Goal: Task Accomplishment & Management: Complete application form

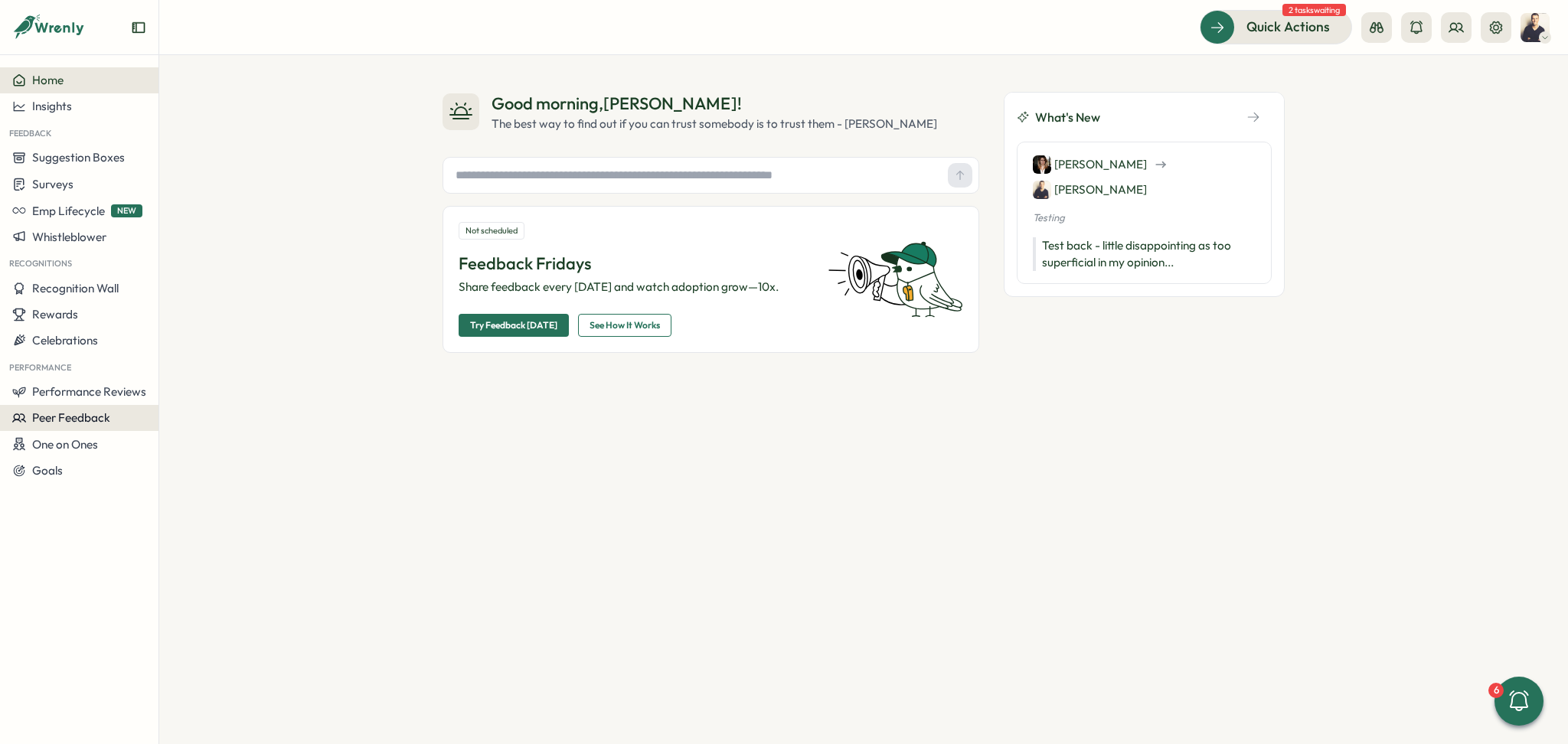
click at [69, 408] on button "Peer Feedback" at bounding box center [79, 418] width 158 height 26
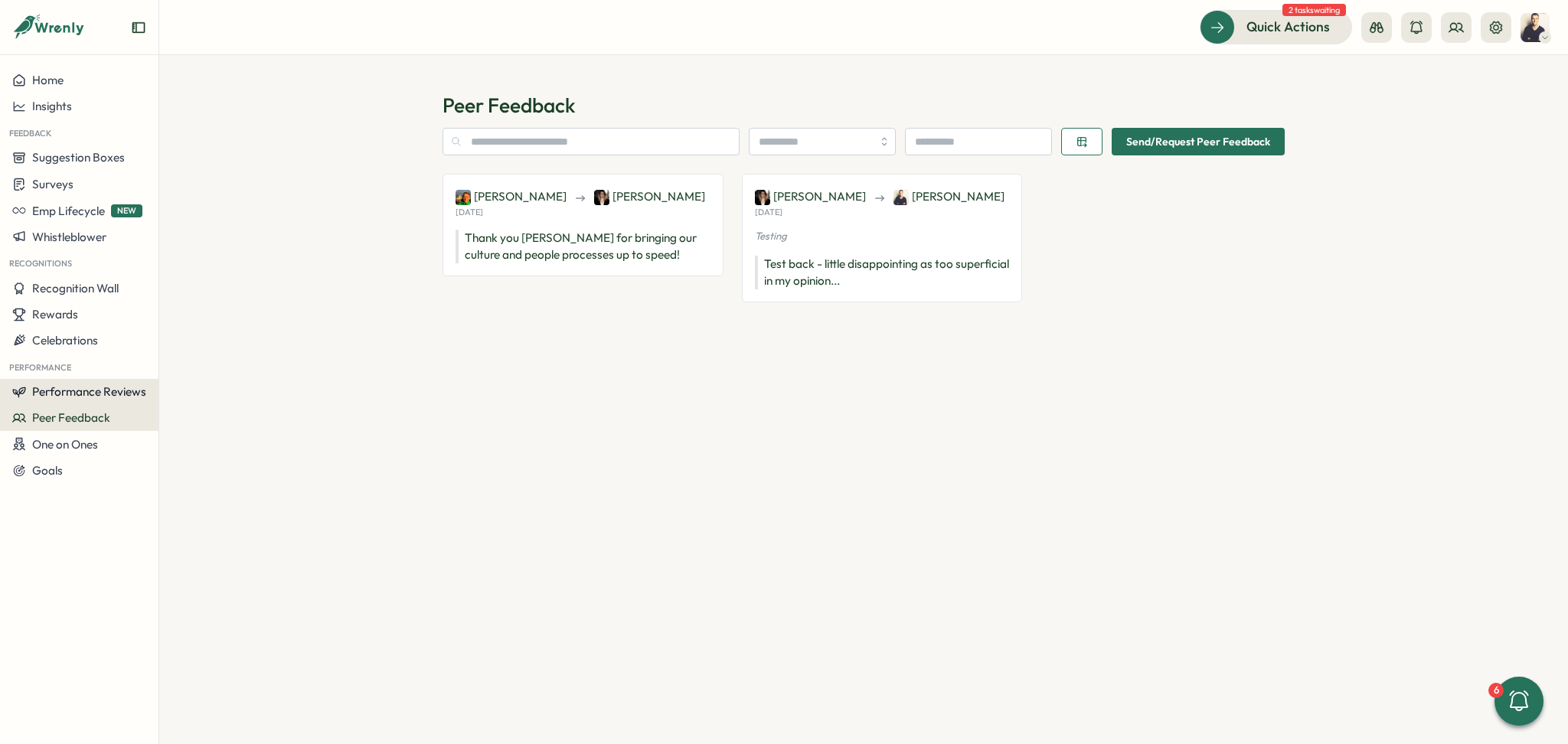
click at [81, 400] on button "Performance Reviews" at bounding box center [79, 392] width 158 height 26
click at [218, 352] on div "Reviews" at bounding box center [222, 362] width 131 height 29
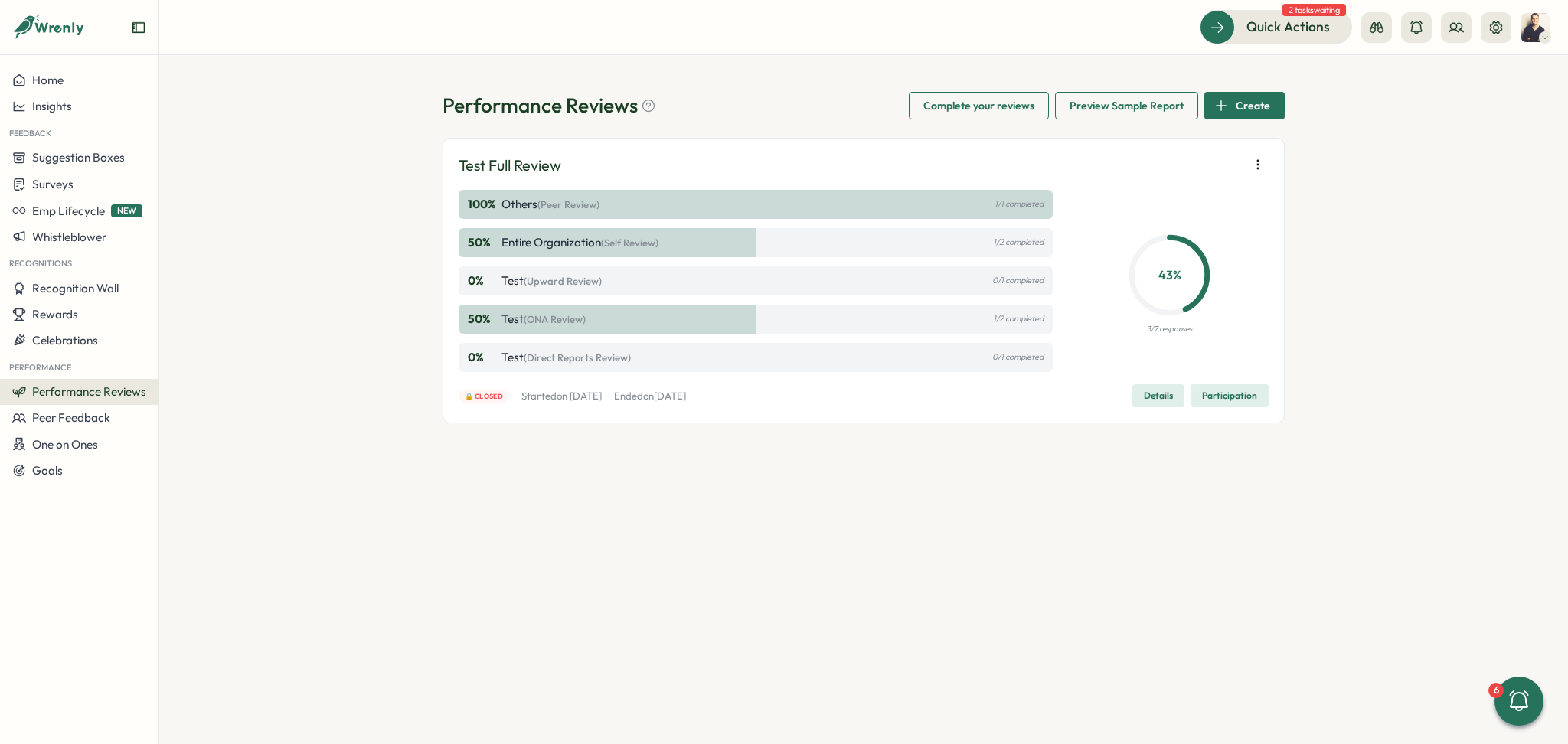
click at [495, 209] on p "100 %" at bounding box center [483, 205] width 30 height 17
click at [509, 251] on div "50 % Entire Organization (Self Review) 1/2 completed" at bounding box center [756, 242] width 594 height 29
click at [1162, 395] on span "Details" at bounding box center [1159, 395] width 29 height 22
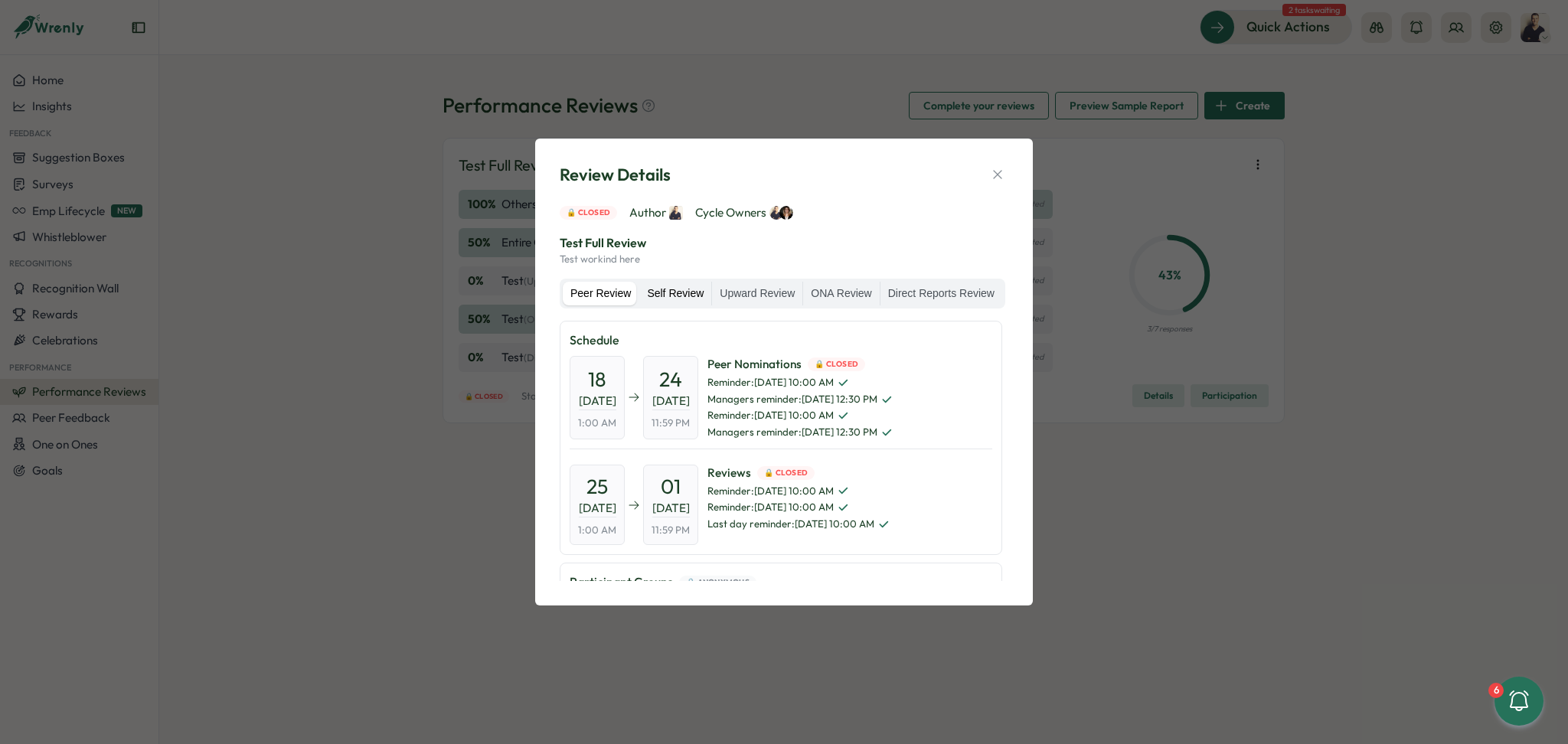
click at [673, 293] on label "Self Review" at bounding box center [676, 294] width 72 height 25
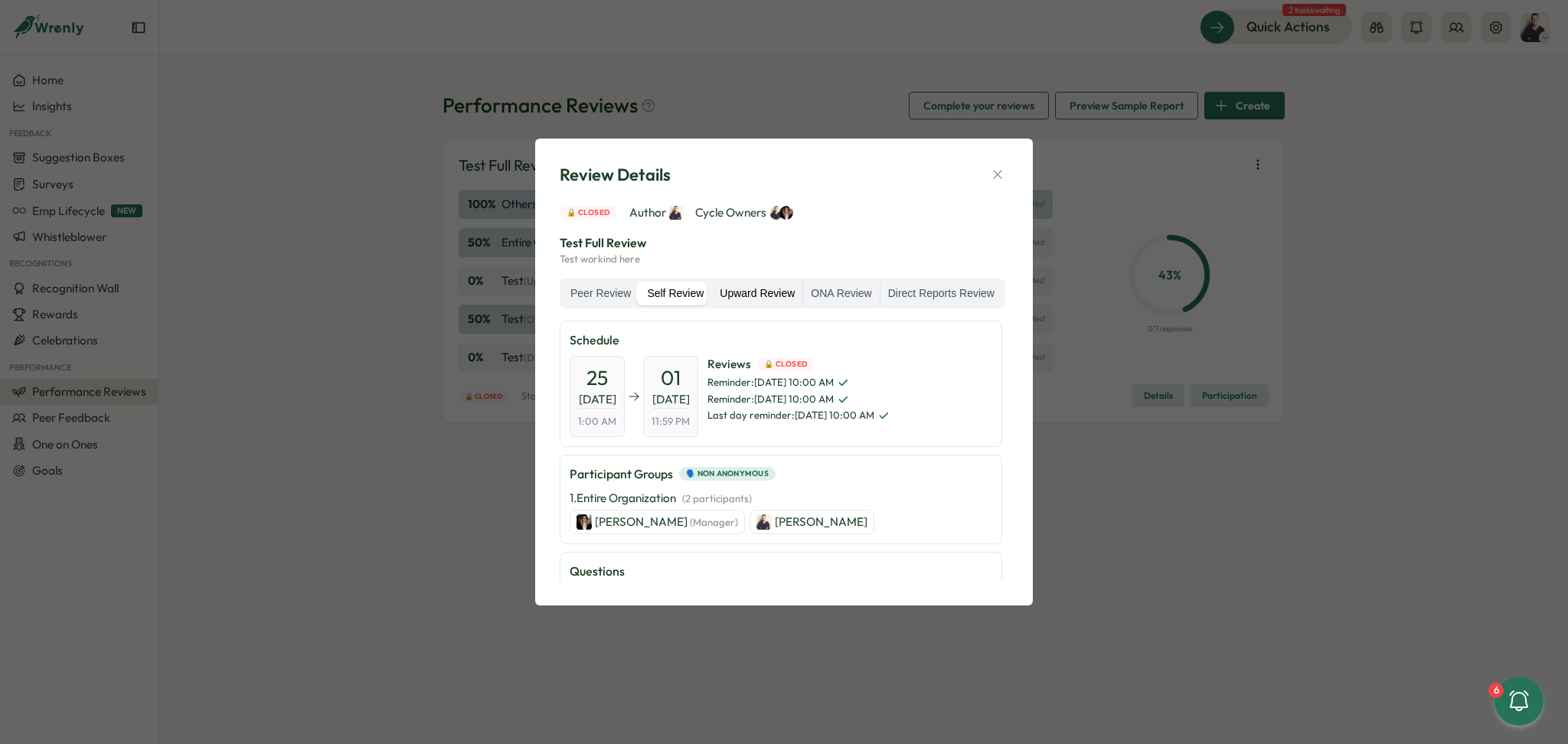
click at [763, 298] on label "Upward Review" at bounding box center [758, 294] width 91 height 25
click at [993, 179] on icon "button" at bounding box center [997, 174] width 15 height 15
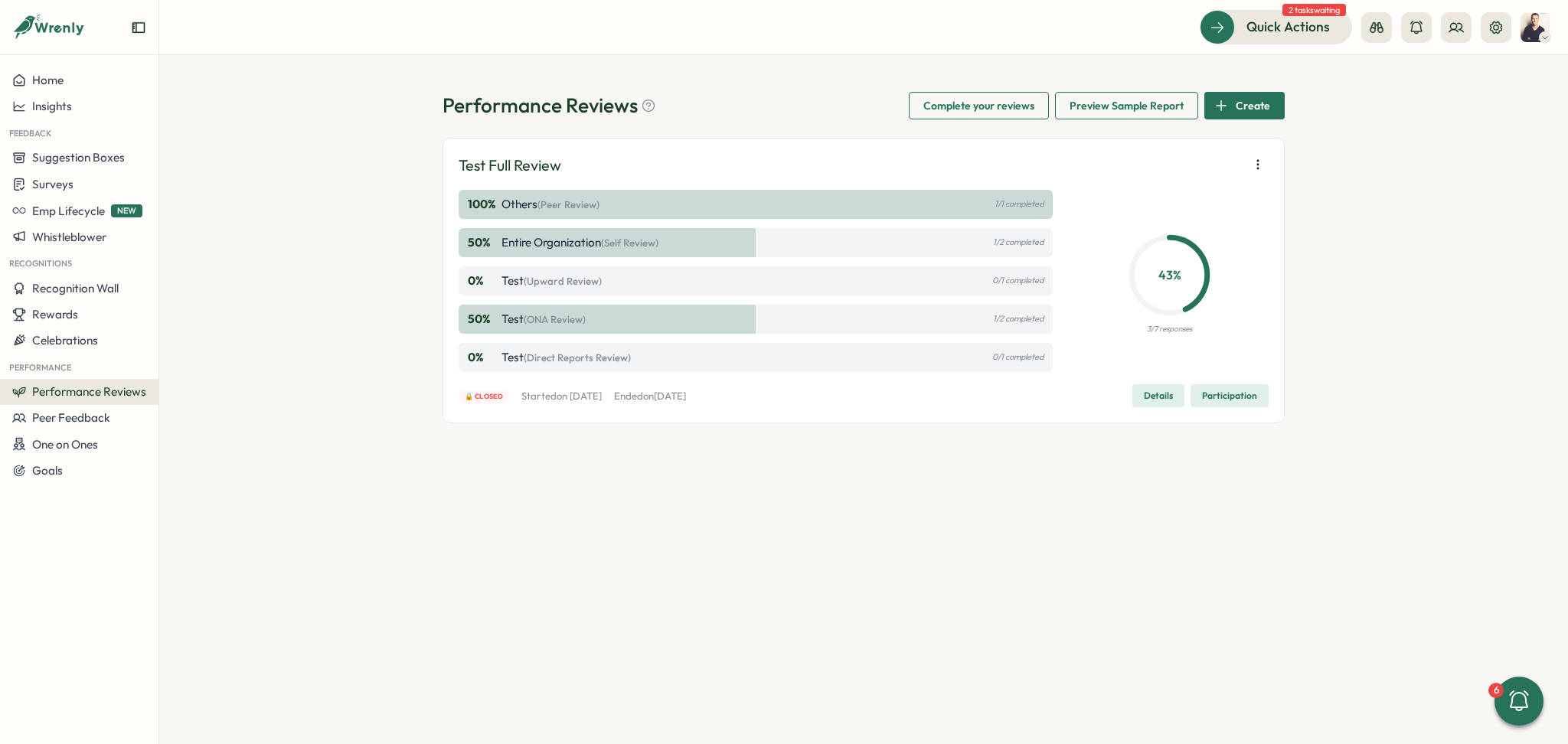
click at [68, 394] on span "Performance Reviews" at bounding box center [89, 390] width 114 height 14
click at [198, 425] on div "Create New Review" at bounding box center [230, 421] width 102 height 17
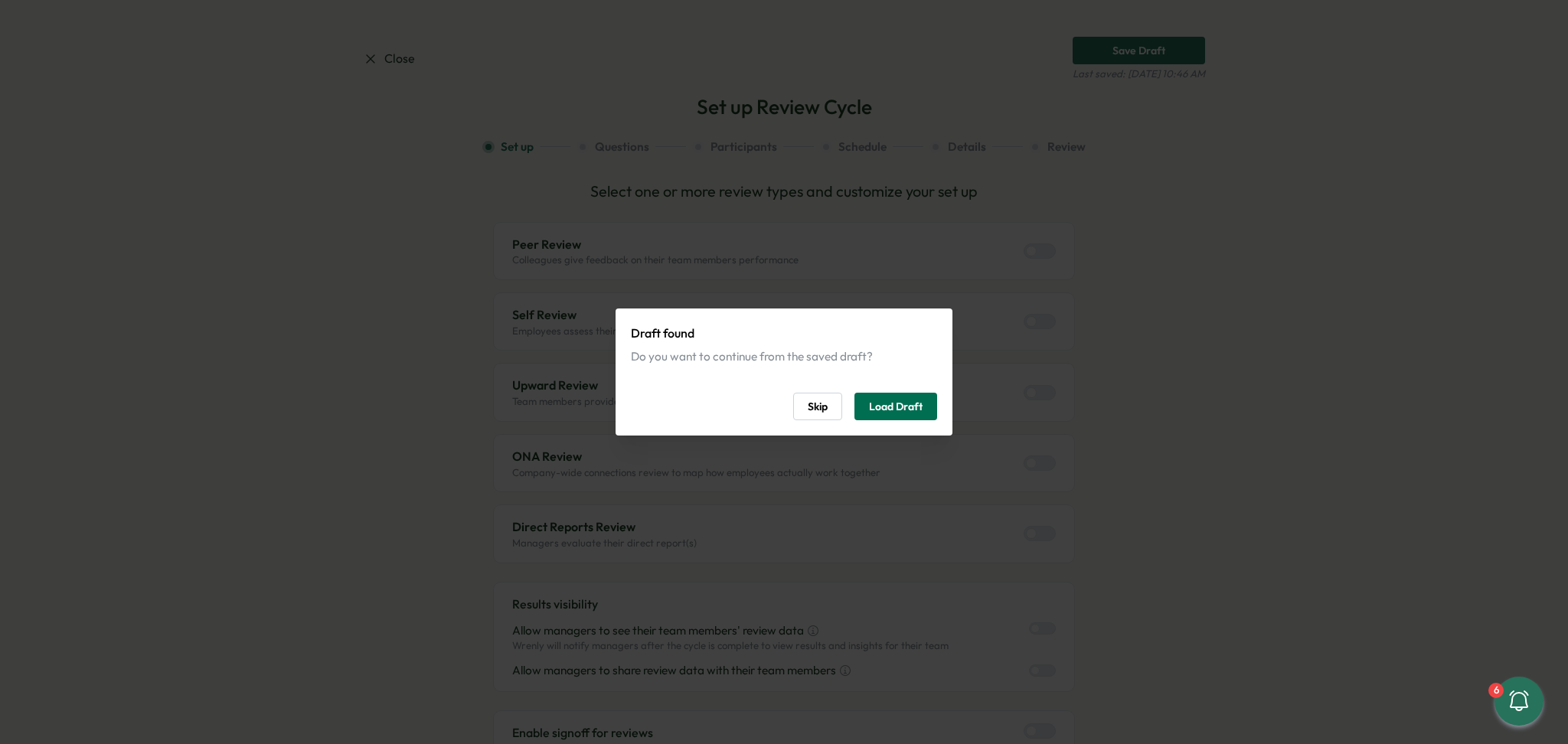
click at [903, 405] on span "Load Draft" at bounding box center [895, 406] width 54 height 26
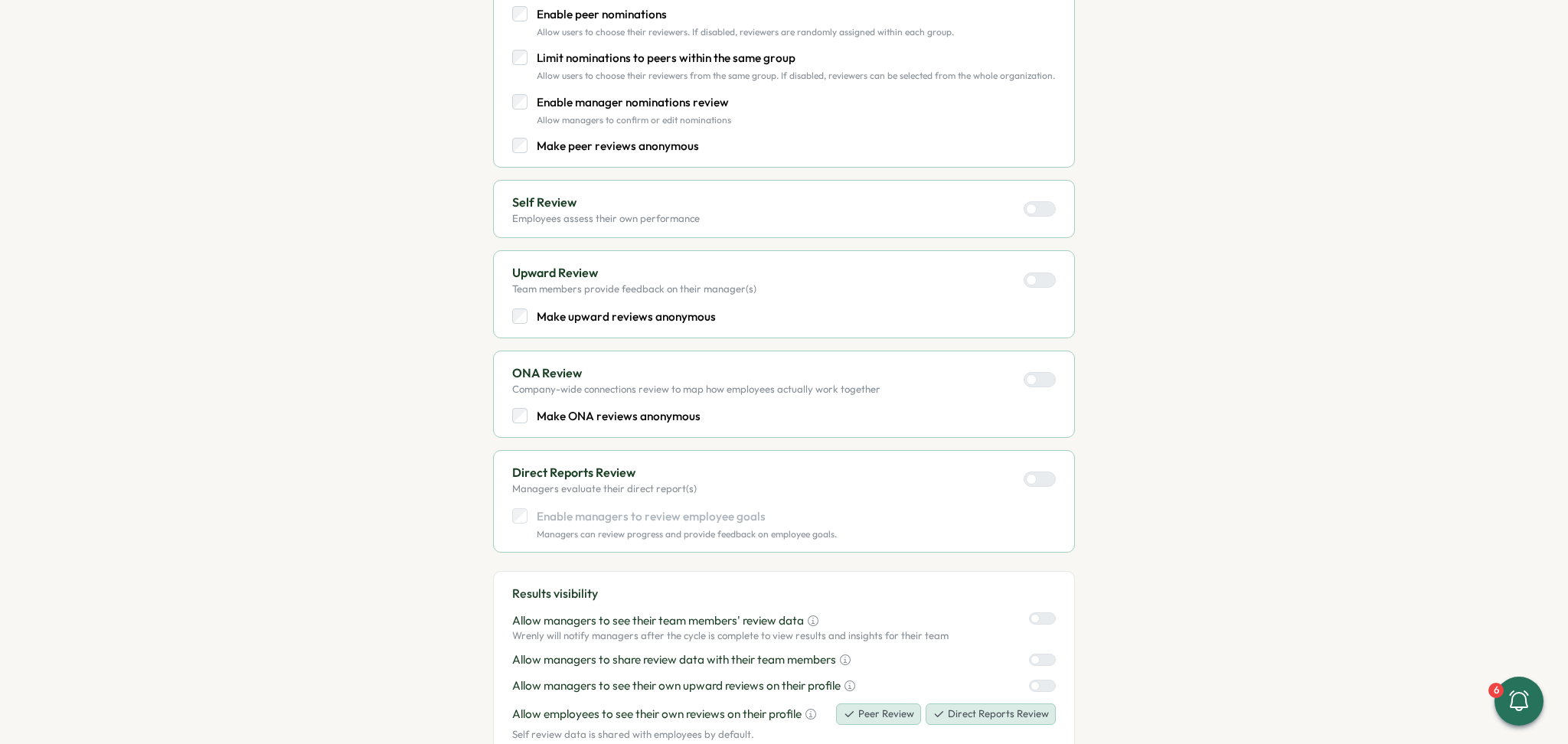
scroll to position [634, 0]
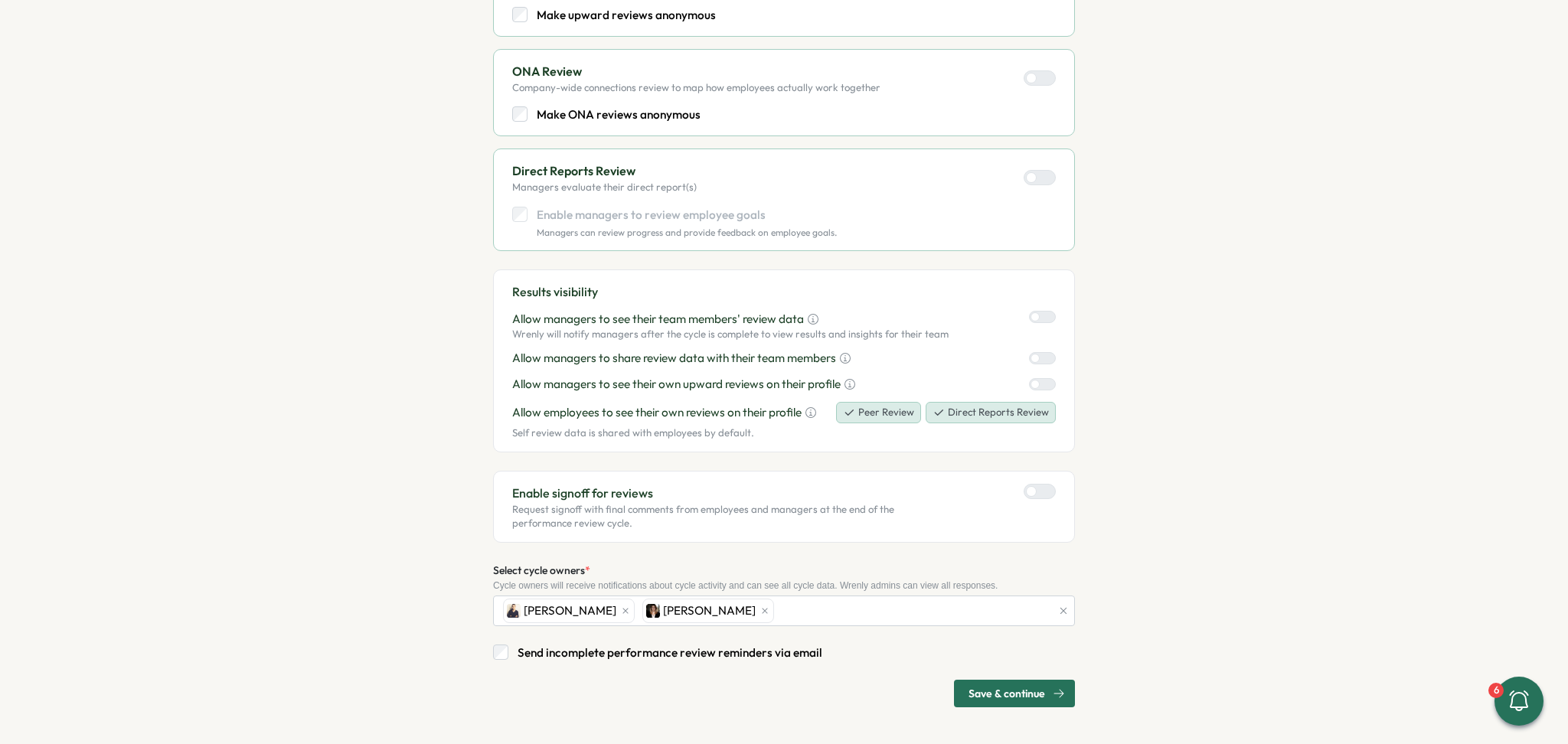
click at [1029, 676] on div "Select one or more review types and customize your set up Peer Review Colleague…" at bounding box center [784, 126] width 582 height 1161
click at [1029, 692] on span "Save & continue" at bounding box center [1007, 694] width 76 height 26
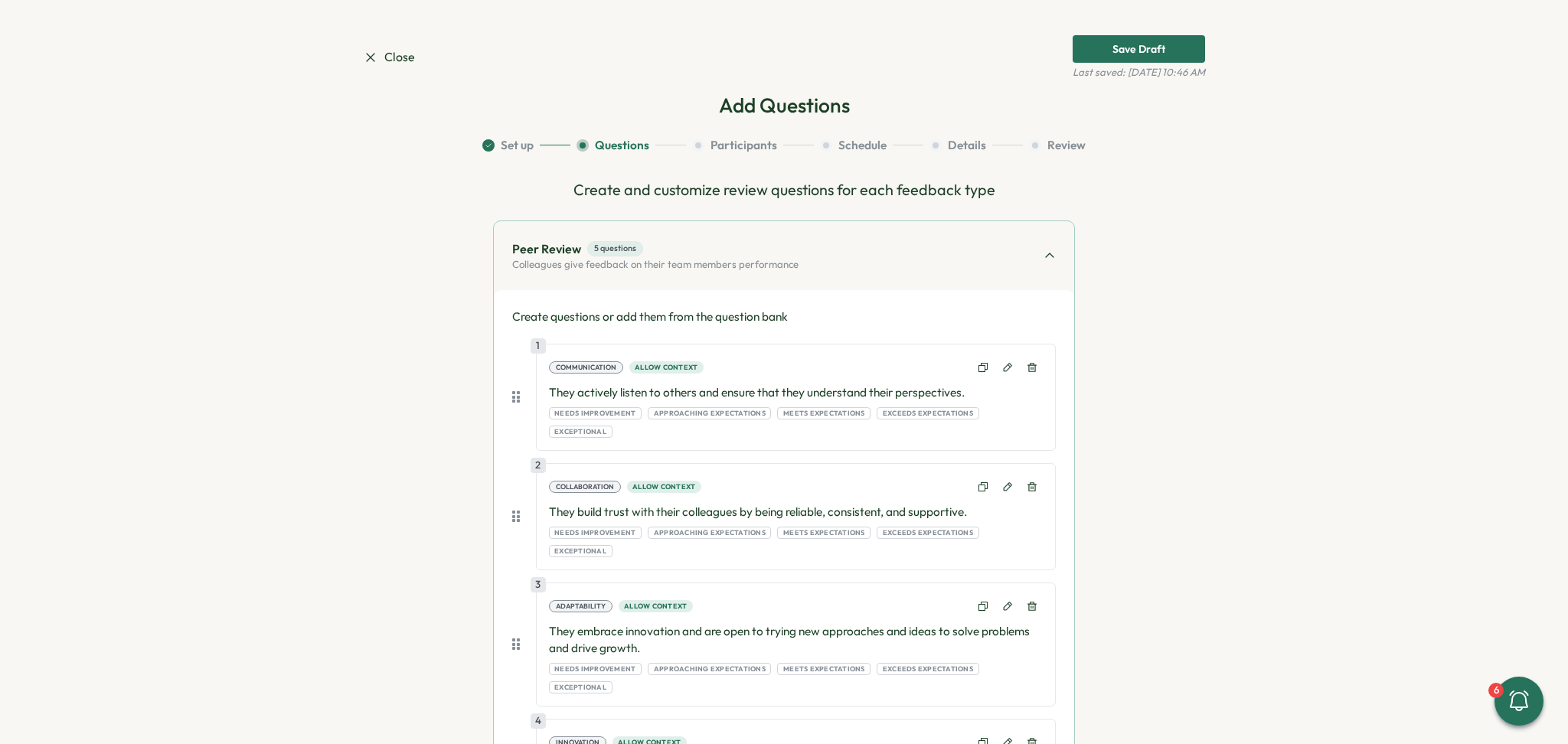
scroll to position [0, 0]
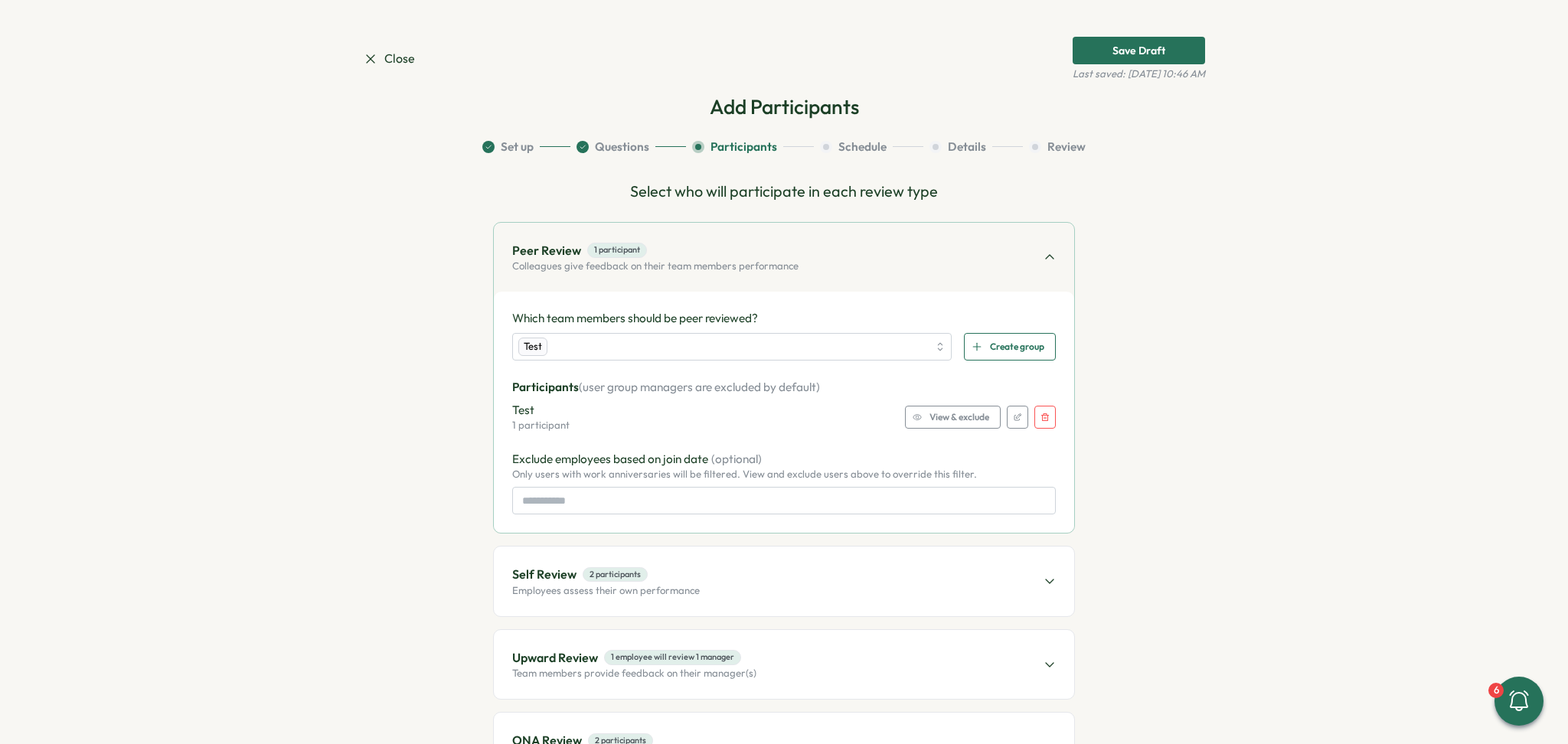
scroll to position [204, 0]
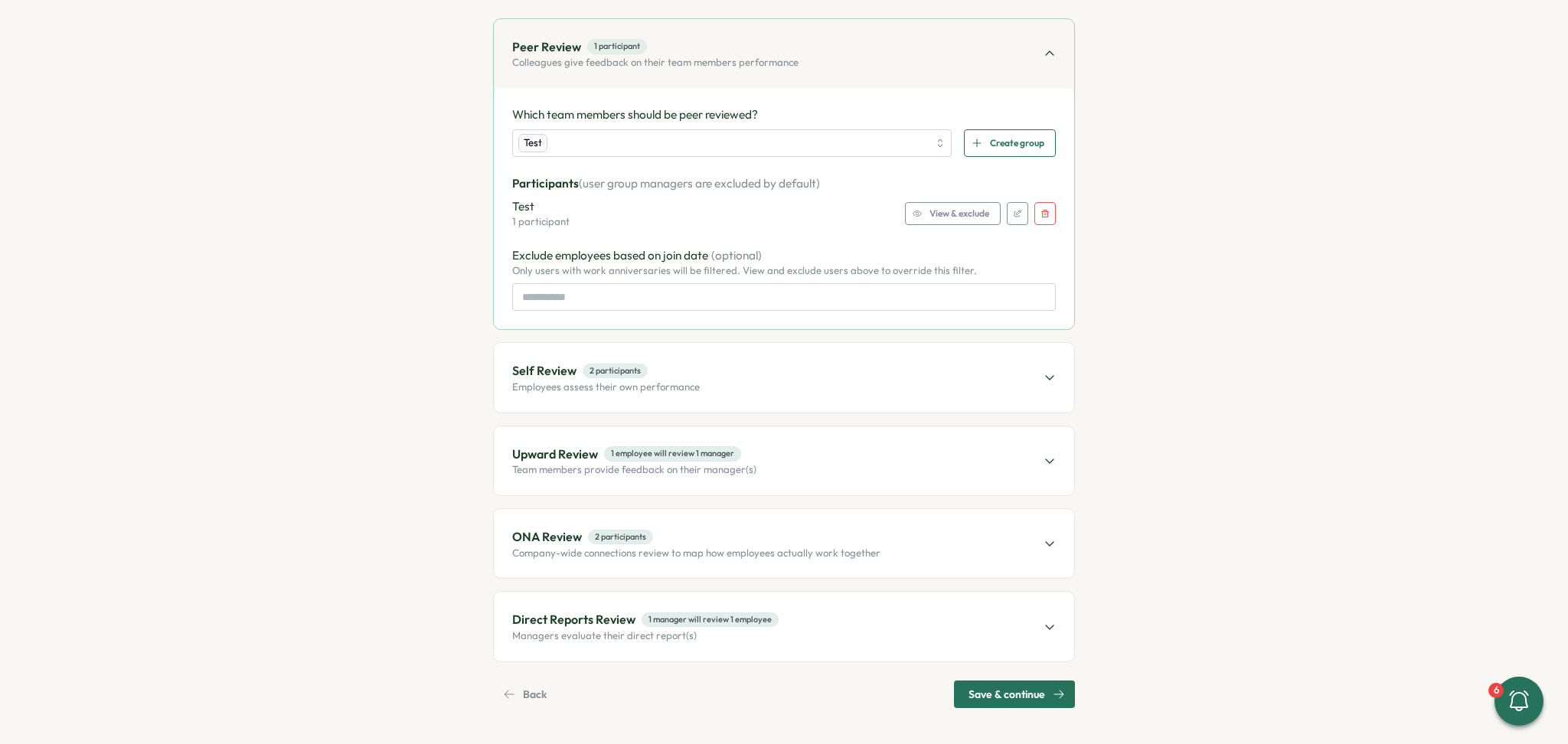
click at [1029, 692] on span "Save & continue" at bounding box center [1007, 694] width 76 height 26
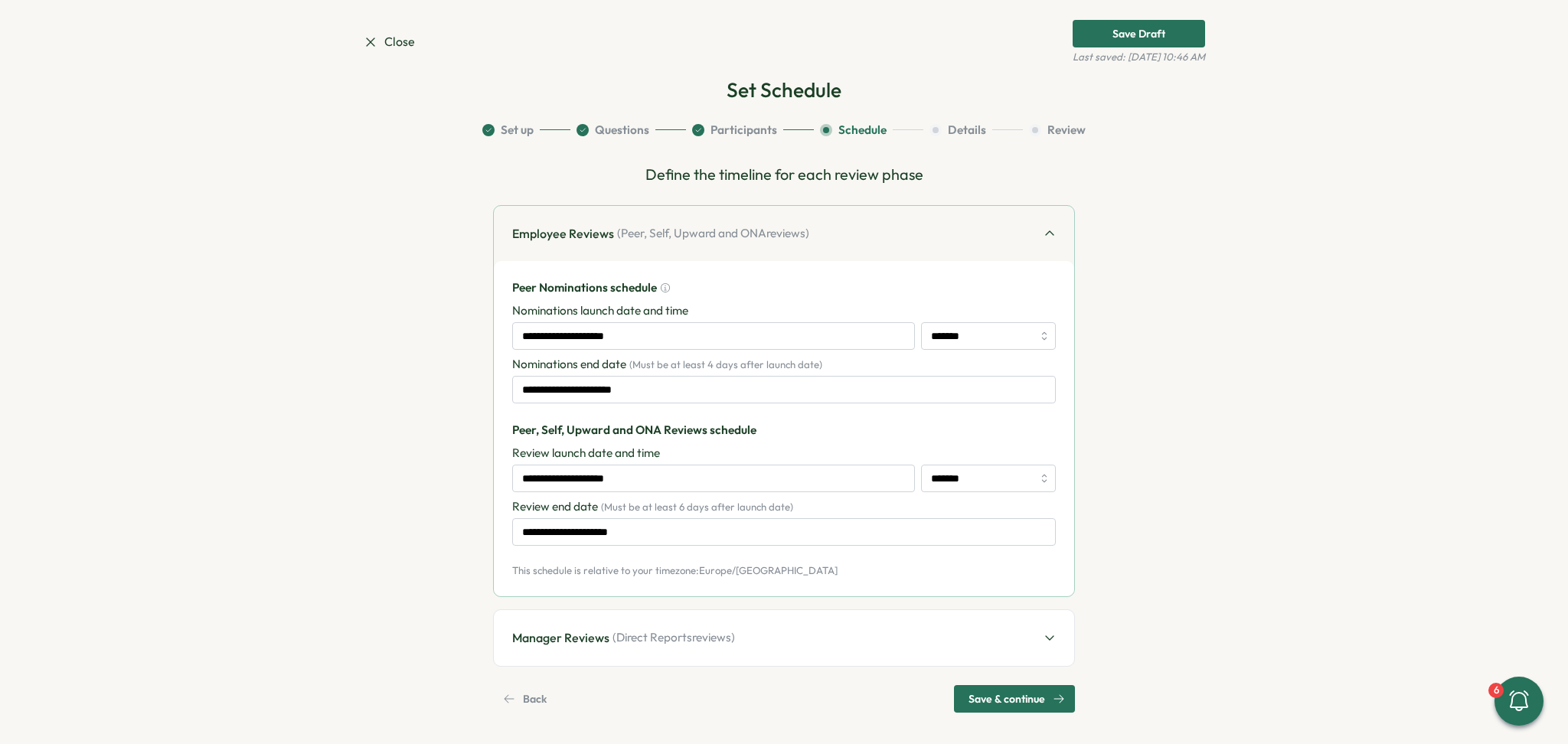
scroll to position [22, 0]
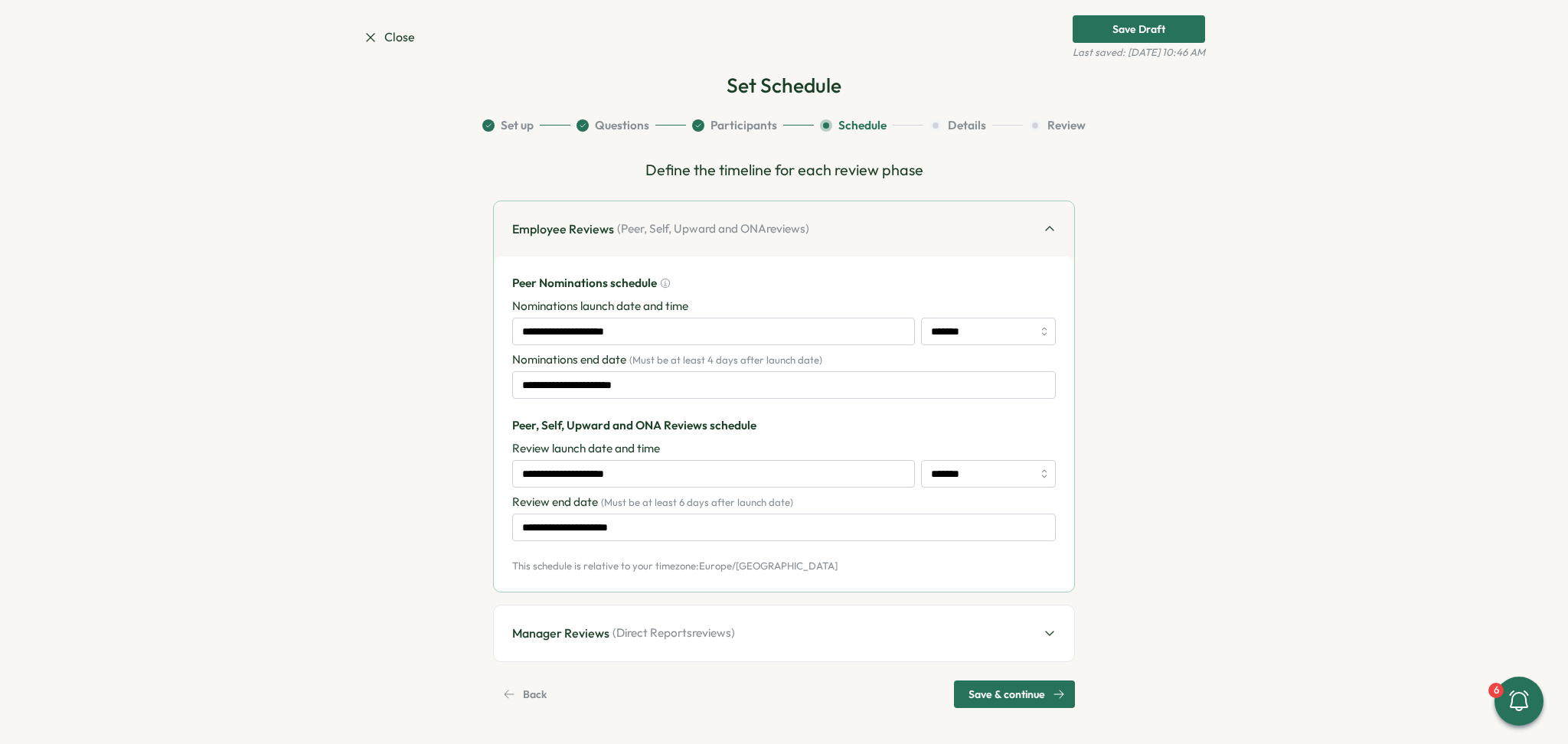
click at [533, 686] on span "Back" at bounding box center [534, 694] width 24 height 26
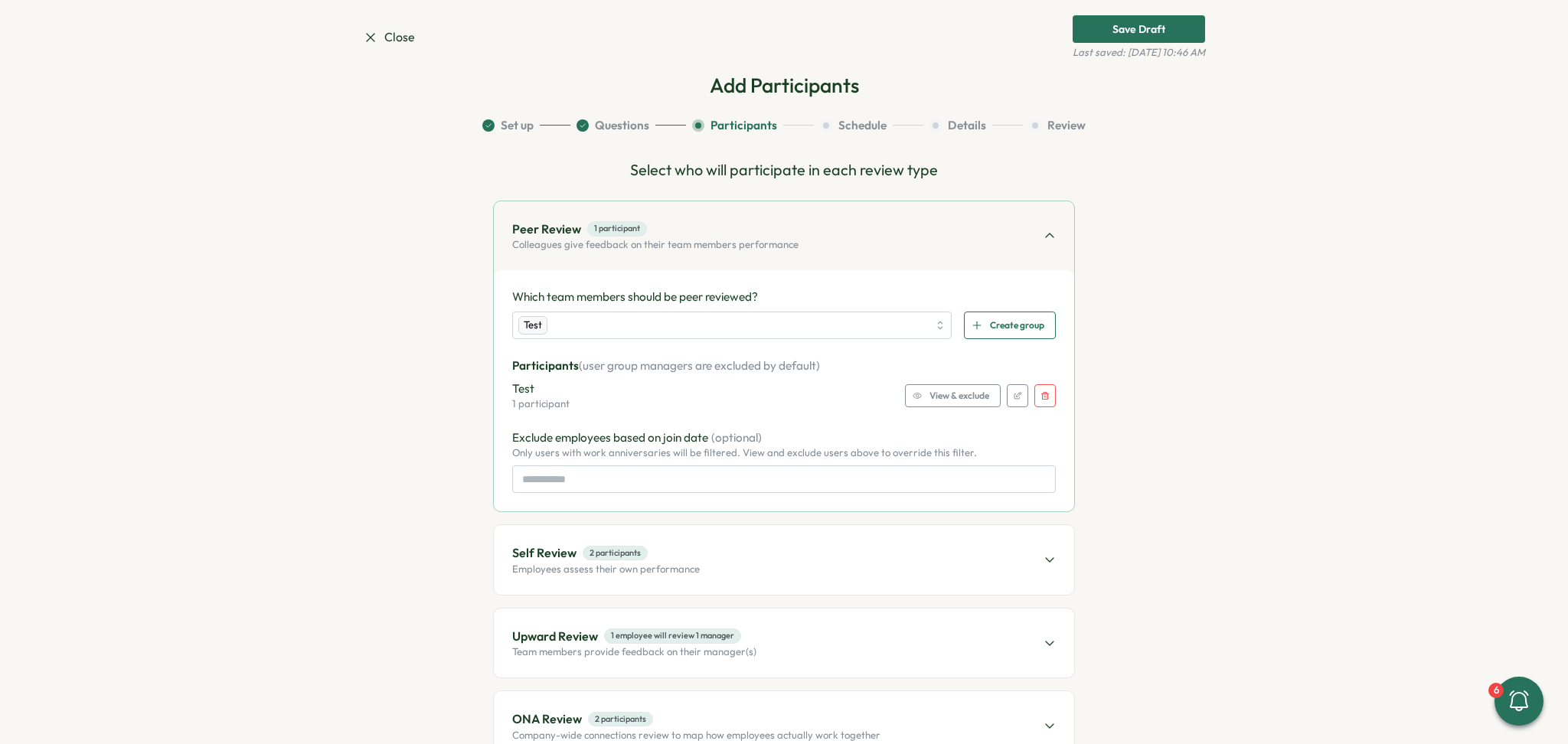
scroll to position [0, 0]
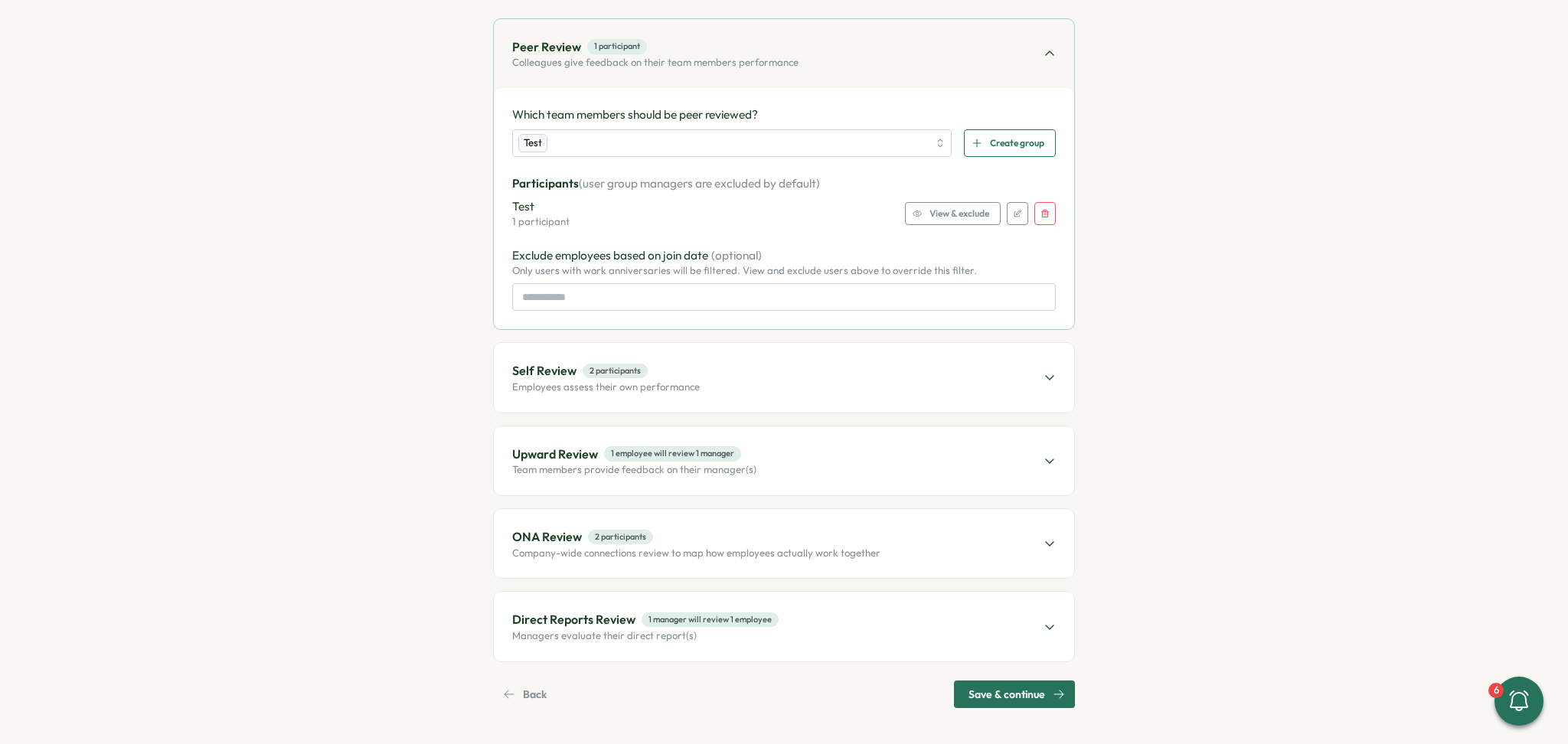
click at [518, 700] on div "Back" at bounding box center [525, 694] width 43 height 26
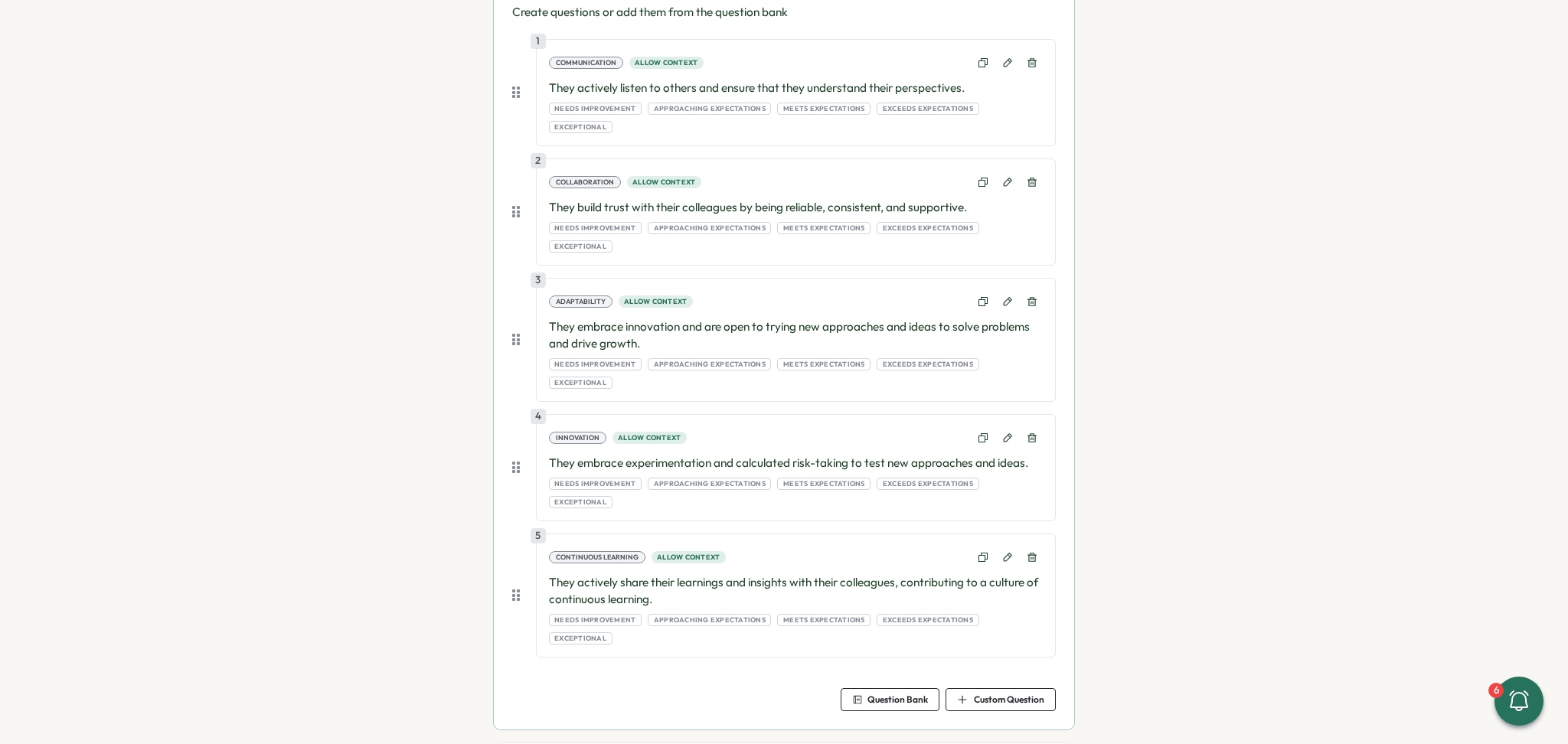
scroll to position [204, 0]
